Goal: Find specific page/section: Find specific page/section

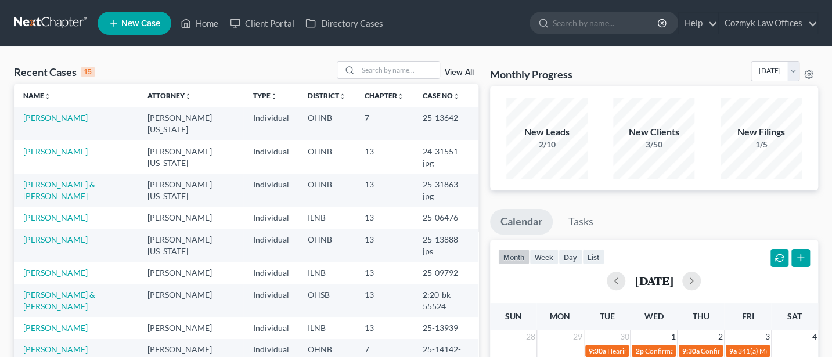
click at [456, 73] on link "View All" at bounding box center [459, 73] width 29 height 8
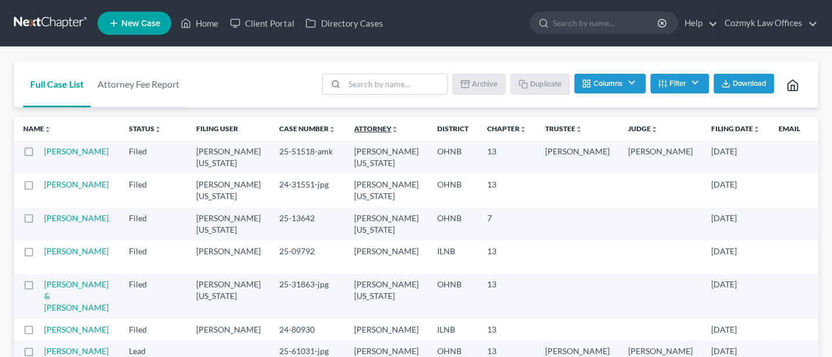
click at [354, 128] on link "Attorney unfold_more expand_more expand_less" at bounding box center [376, 128] width 44 height 9
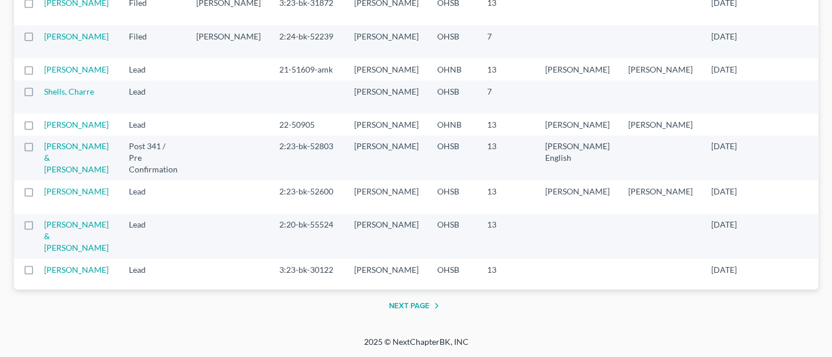
scroll to position [2200, 0]
click at [416, 303] on button "Next Page" at bounding box center [416, 306] width 55 height 14
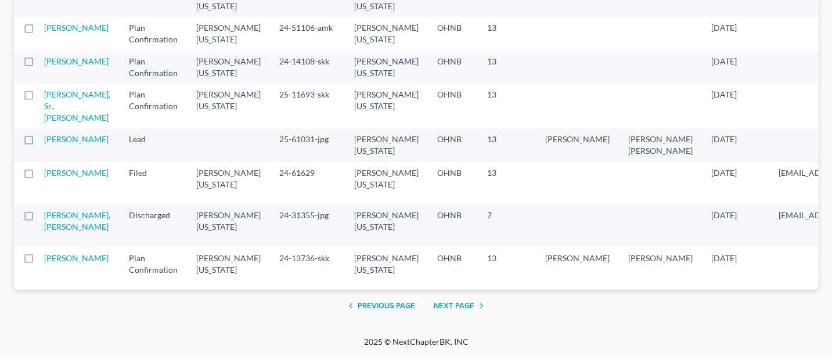
scroll to position [2455, 0]
click at [464, 307] on button "Next Page" at bounding box center [461, 306] width 55 height 14
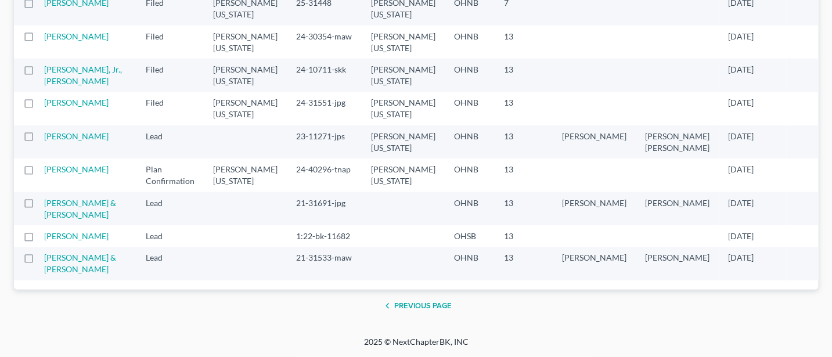
scroll to position [2069, 0]
click at [69, 25] on td "Brown, EJ" at bounding box center [90, 8] width 92 height 33
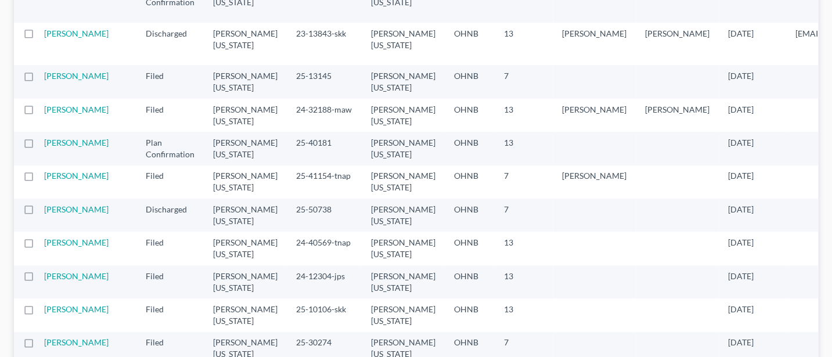
scroll to position [56, 0]
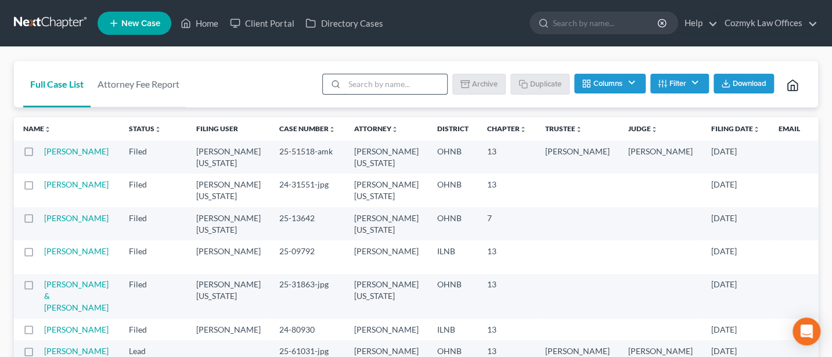
click at [391, 82] on input "search" at bounding box center [395, 84] width 103 height 20
type input "[PERSON_NAME]"
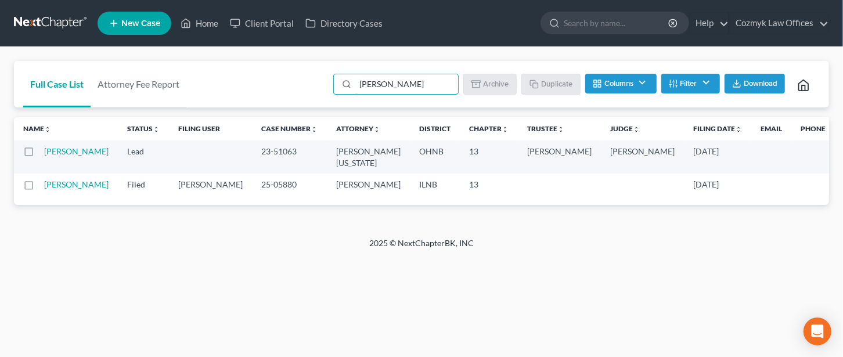
click at [55, 156] on td "[PERSON_NAME]" at bounding box center [81, 157] width 74 height 33
click at [59, 153] on link "[PERSON_NAME]" at bounding box center [76, 151] width 64 height 10
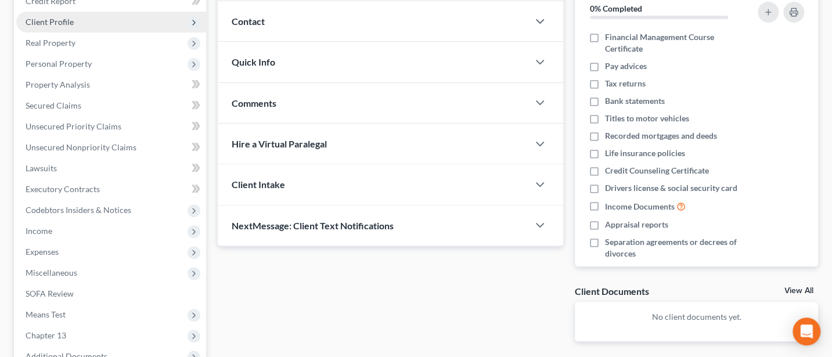
scroll to position [154, 0]
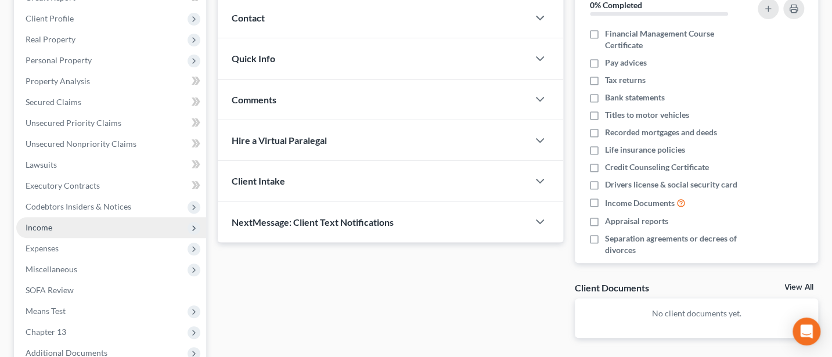
click at [57, 224] on span "Income" at bounding box center [111, 227] width 190 height 21
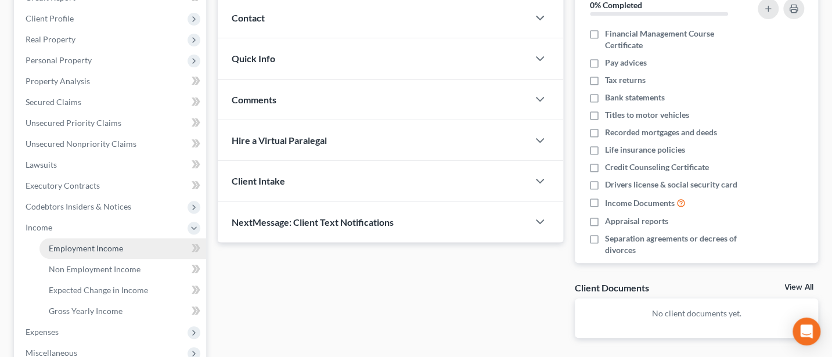
click at [93, 253] on link "Employment Income" at bounding box center [122, 248] width 167 height 21
